Goal: Transaction & Acquisition: Purchase product/service

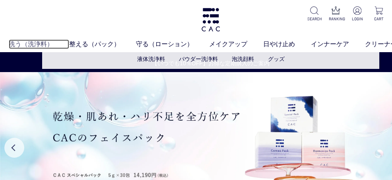
click at [18, 44] on link "洗う（洗浄料）" at bounding box center [39, 44] width 60 height 10
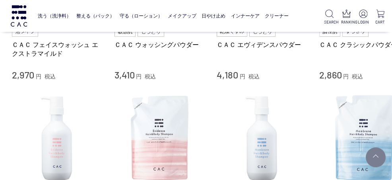
scroll to position [358, 0]
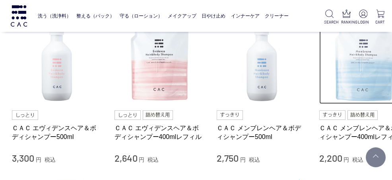
click at [370, 60] on img at bounding box center [364, 59] width 91 height 91
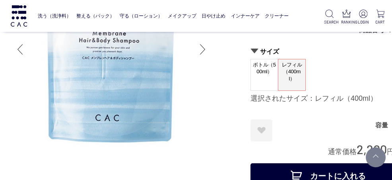
scroll to position [159, 0]
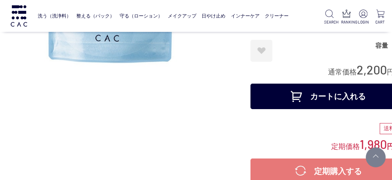
click at [316, 91] on button "カートに入れる" at bounding box center [329, 95] width 159 height 25
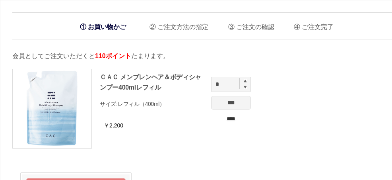
click at [246, 79] on img at bounding box center [245, 80] width 3 height 3
type input "*"
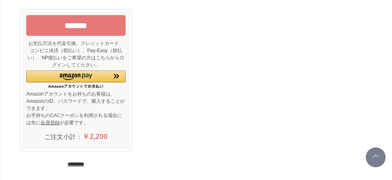
scroll to position [199, 0]
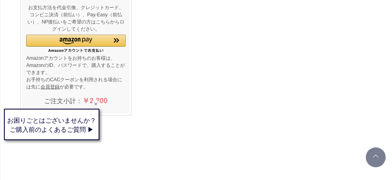
click at [83, 126] on div "Web接客ボタン" at bounding box center [50, 127] width 95 height 30
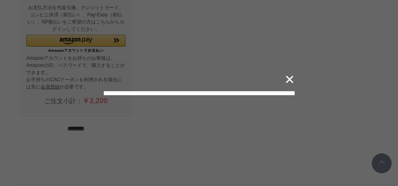
click at [293, 72] on button "✕" at bounding box center [290, 79] width 16 height 15
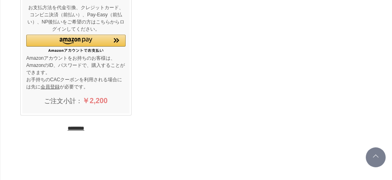
click at [80, 125] on input "********" at bounding box center [76, 128] width 17 height 8
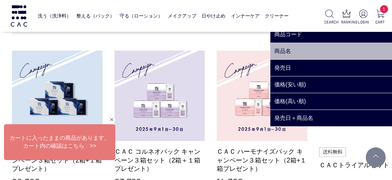
scroll to position [119, 0]
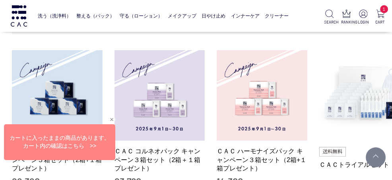
click at [111, 119] on div "閉じる" at bounding box center [111, 119] width 7 height 7
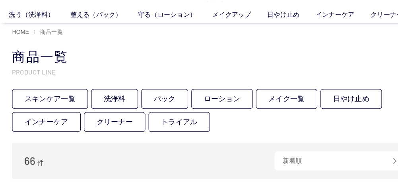
scroll to position [0, 0]
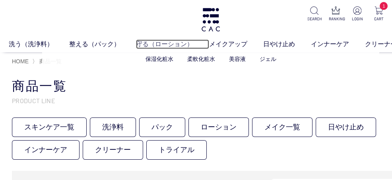
click at [155, 44] on link "守る（ローション）" at bounding box center [172, 44] width 73 height 10
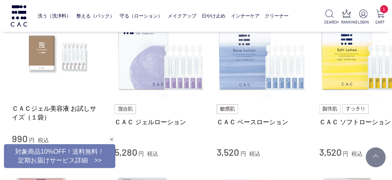
scroll to position [199, 0]
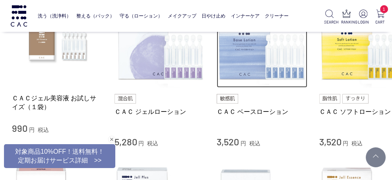
click at [253, 58] on img at bounding box center [262, 42] width 91 height 91
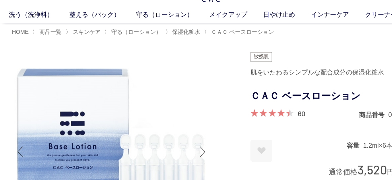
scroll to position [80, 0]
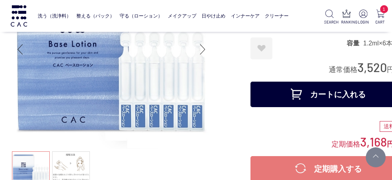
click at [316, 95] on button "カートに入れる" at bounding box center [329, 94] width 159 height 25
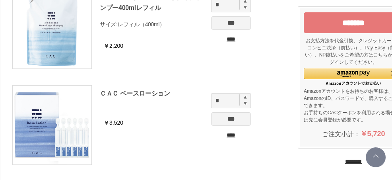
scroll to position [40, 0]
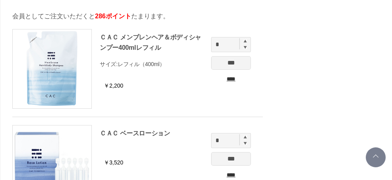
click at [245, 41] on img at bounding box center [245, 40] width 3 height 3
type input "*"
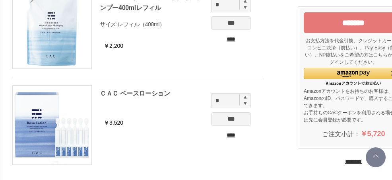
click at [245, 96] on img at bounding box center [245, 96] width 3 height 3
type input "*"
click at [347, 25] on input "*******" at bounding box center [353, 22] width 99 height 21
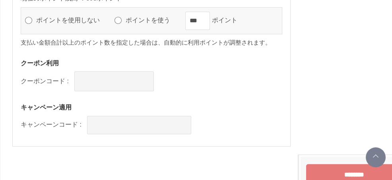
scroll to position [954, 0]
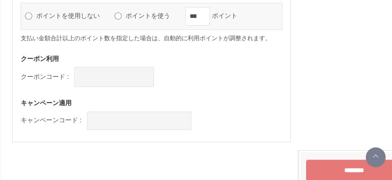
click at [343, 167] on input "********" at bounding box center [354, 169] width 96 height 21
